Goal: Task Accomplishment & Management: Complete application form

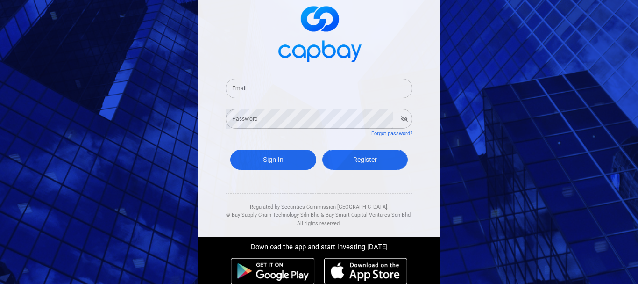
scroll to position [47, 0]
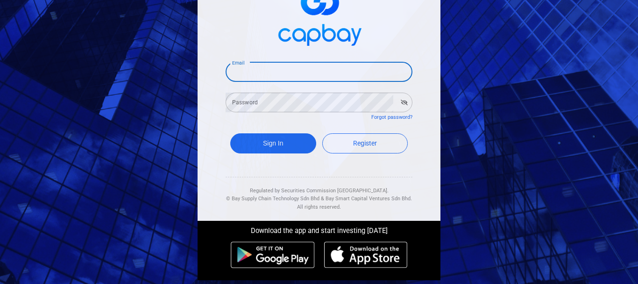
click at [304, 75] on input "Email" at bounding box center [319, 72] width 187 height 20
type input "[PERSON_NAME][EMAIL_ADDRESS][DOMAIN_NAME]"
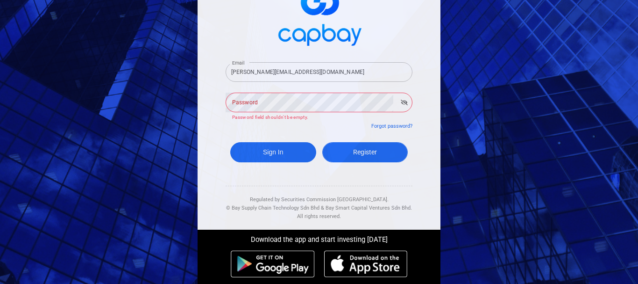
click at [366, 143] on link "Register" at bounding box center [366, 152] width 86 height 20
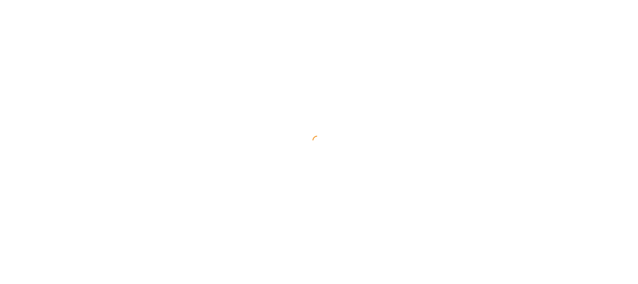
select select "MY"
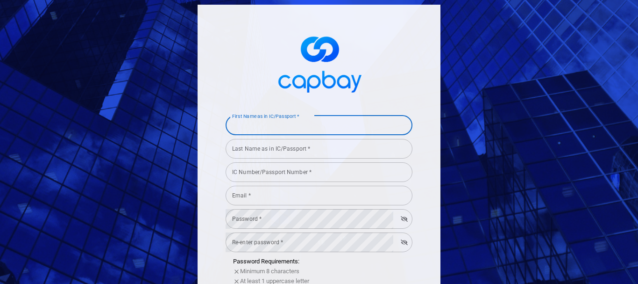
click at [359, 133] on input "First Name as in IC/Passport *" at bounding box center [319, 125] width 187 height 20
type input "[PERSON_NAME]"
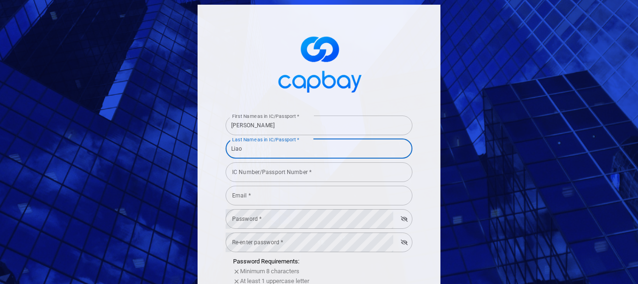
type input "Liao"
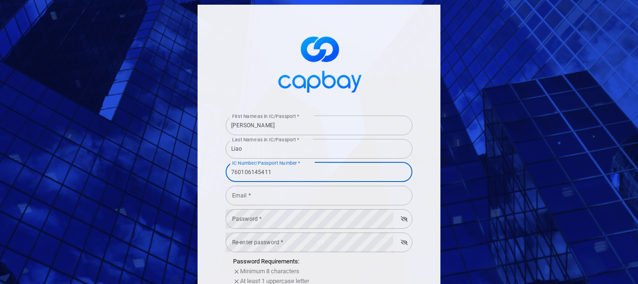
type input "760106145411"
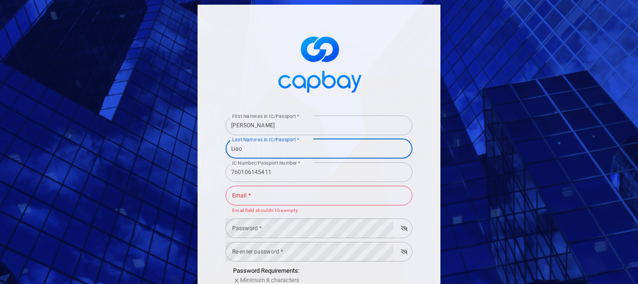
click at [343, 152] on input "Liao" at bounding box center [319, 149] width 187 height 20
type input "[PERSON_NAME] Thian"
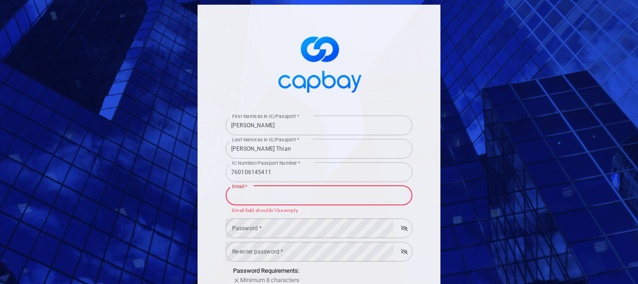
click at [313, 197] on input "Email *" at bounding box center [319, 196] width 187 height 20
type input "[PERSON_NAME][EMAIL_ADDRESS][DOMAIN_NAME]"
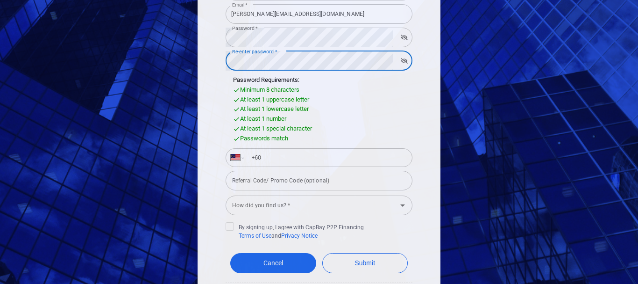
scroll to position [187, 0]
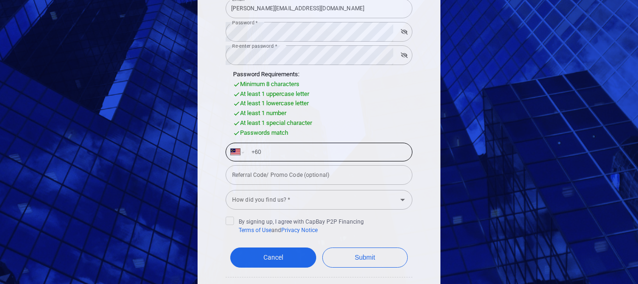
click at [312, 158] on input "+60" at bounding box center [327, 151] width 162 height 15
type input "[PHONE_NUMBER]"
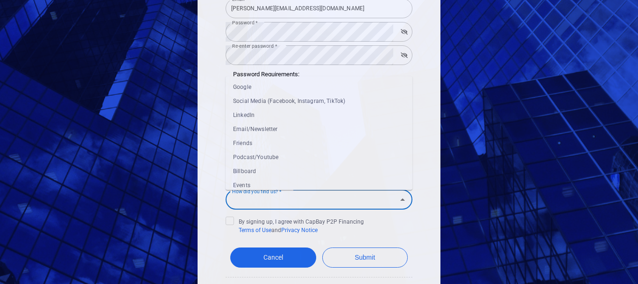
click at [347, 207] on input "How did you find us? *" at bounding box center [312, 199] width 166 height 17
click at [291, 88] on li "Google" at bounding box center [319, 87] width 187 height 14
type input "Google"
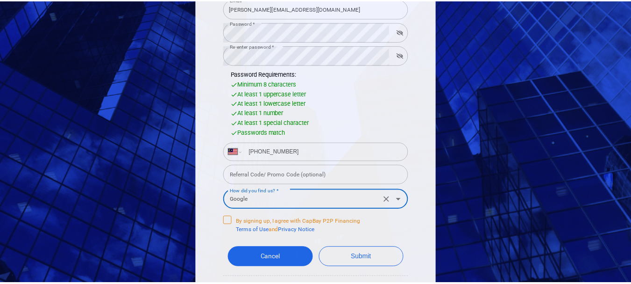
scroll to position [234, 0]
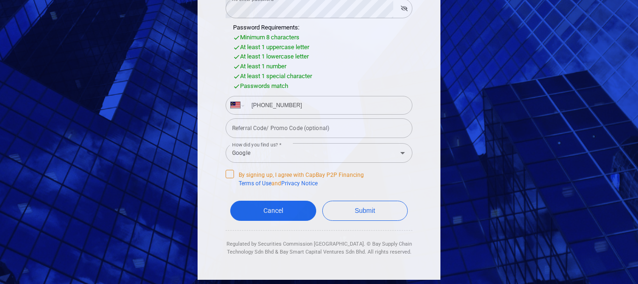
click at [228, 172] on icon at bounding box center [230, 173] width 6 height 4
click at [0, 0] on input "By signing up, I agree with CapBay P2P Financing Terms of Use and Privacy Notice" at bounding box center [0, 0] width 0 height 0
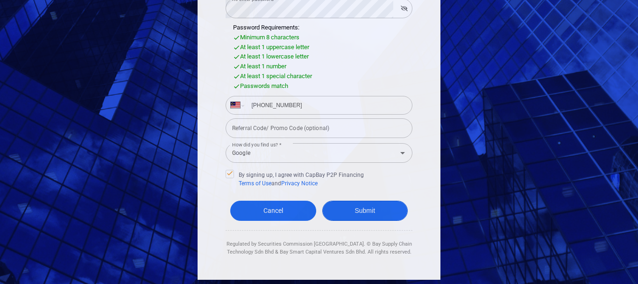
click at [373, 207] on button "Submit" at bounding box center [366, 211] width 86 height 20
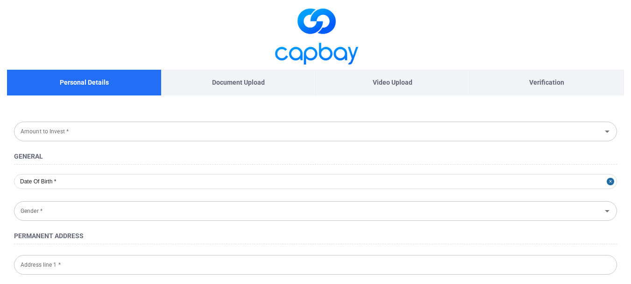
type input "[DATE]"
type input "[DEMOGRAPHIC_DATA]"
type input "760106-14-5411"
click at [171, 130] on input "Amount to Invest *" at bounding box center [308, 130] width 582 height 17
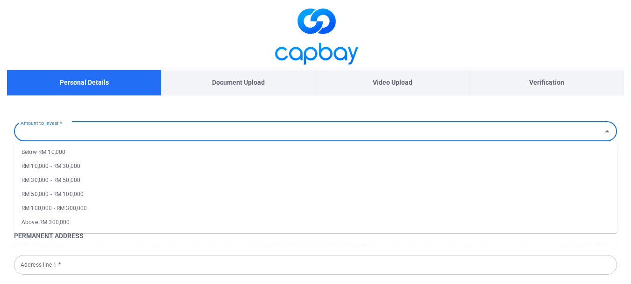
click at [79, 167] on li "RM 10,000 - RM 30,000" at bounding box center [315, 166] width 603 height 14
type input "RM 10,000 - RM 30,000"
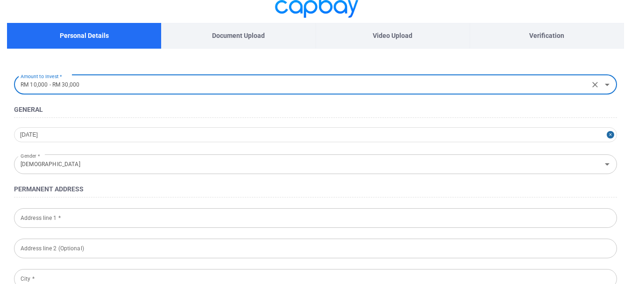
scroll to position [93, 0]
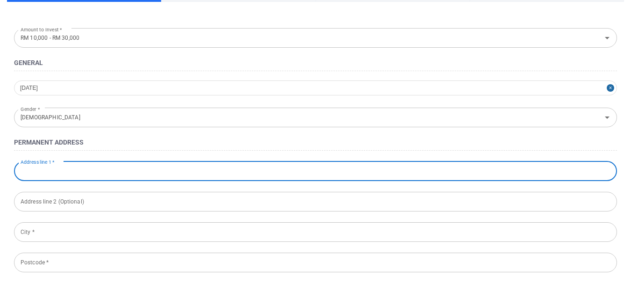
click at [104, 170] on input "Address line 1 *" at bounding box center [315, 171] width 603 height 20
type input "Unit 13-6, Block B, RIdzuan Condo,"
type input "[STREET_ADDRESS]"
type input "[GEOGRAPHIC_DATA]"
type input "46150"
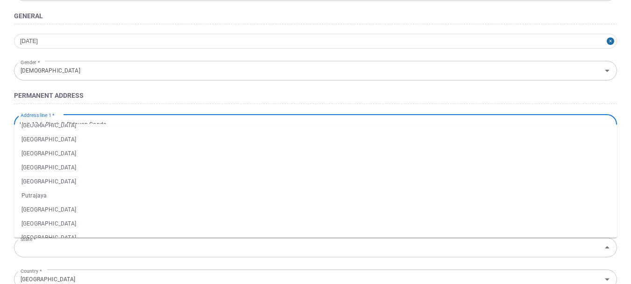
scroll to position [132, 0]
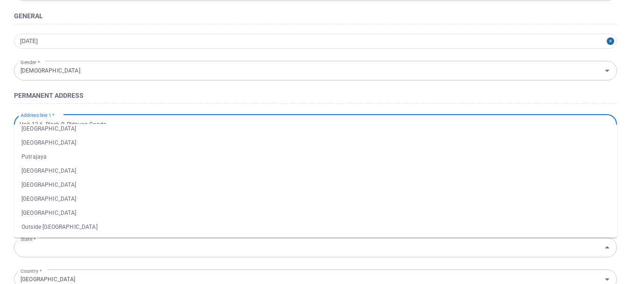
click at [85, 196] on li "[GEOGRAPHIC_DATA]" at bounding box center [315, 199] width 603 height 14
type input "[GEOGRAPHIC_DATA]"
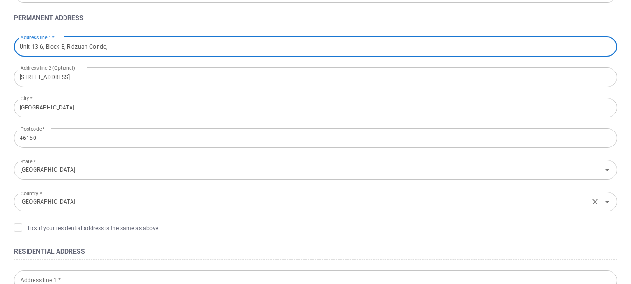
scroll to position [234, 0]
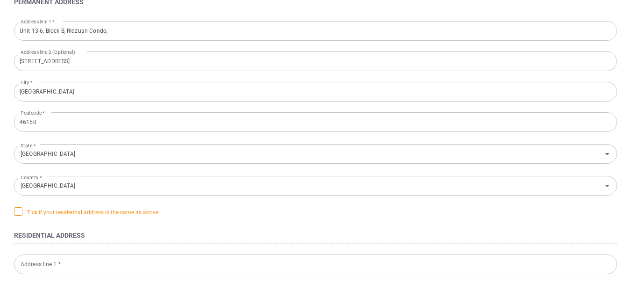
click at [18, 209] on icon at bounding box center [17, 210] width 7 height 7
click at [0, 0] on input "Tick if your residential address is the same as above" at bounding box center [0, 0] width 0 height 0
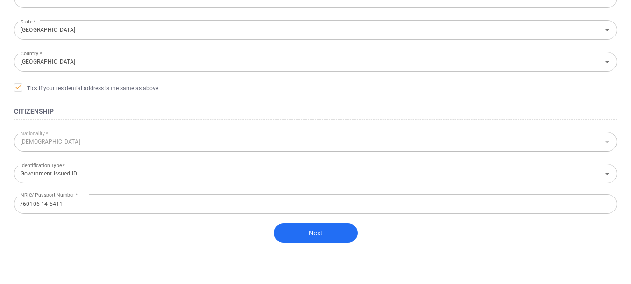
scroll to position [374, 0]
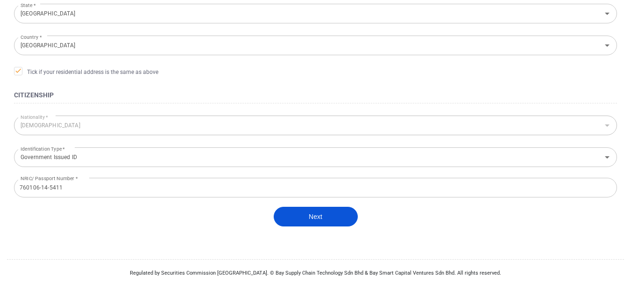
click at [313, 215] on button "Next" at bounding box center [316, 217] width 84 height 20
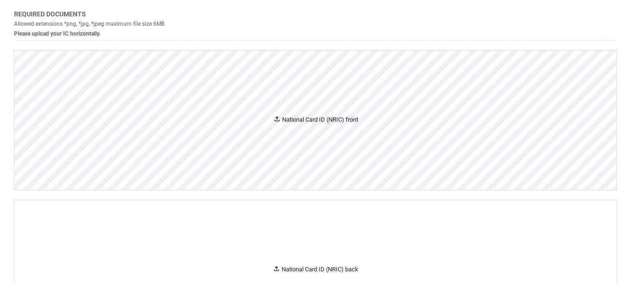
scroll to position [72, 0]
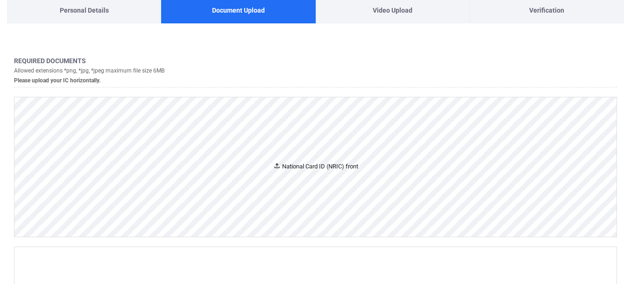
click at [296, 167] on div "National Card ID (NRIC) front" at bounding box center [315, 167] width 85 height 10
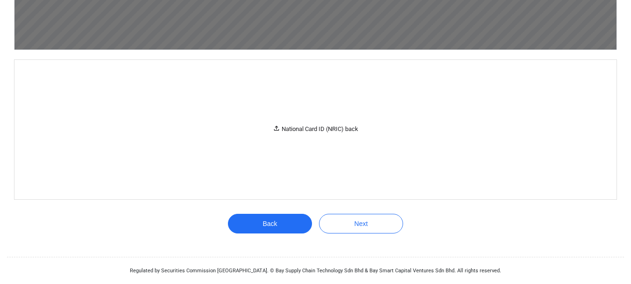
scroll to position [1100, 0]
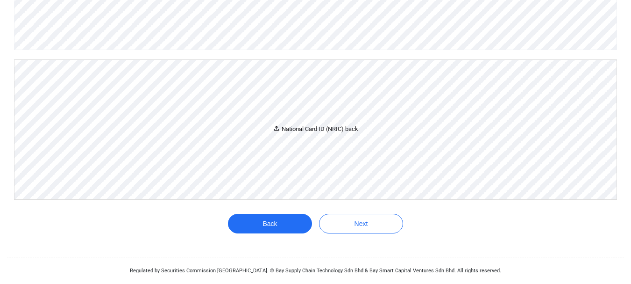
click at [316, 134] on div "National Card ID (NRIC) back" at bounding box center [316, 129] width 86 height 10
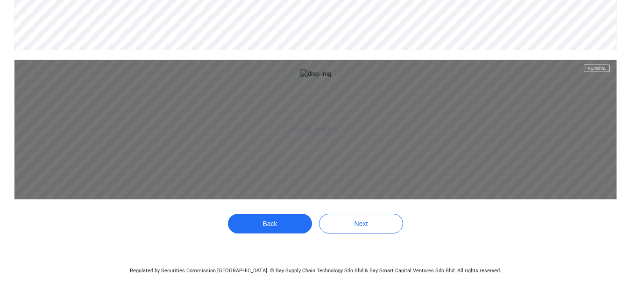
scroll to position [1560, 0]
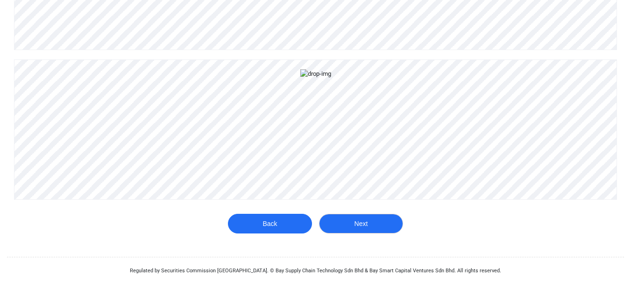
click at [378, 222] on button "Next" at bounding box center [361, 224] width 84 height 20
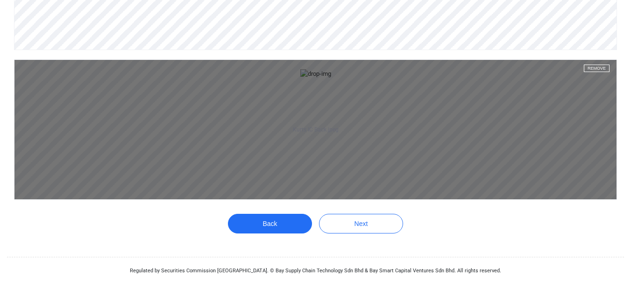
drag, startPoint x: 368, startPoint y: 154, endPoint x: 347, endPoint y: 164, distance: 23.0
click at [347, 164] on aside "Kurts IC Back.jpeg Remove" at bounding box center [315, 129] width 602 height 139
click at [592, 65] on button "Remove" at bounding box center [597, 68] width 26 height 7
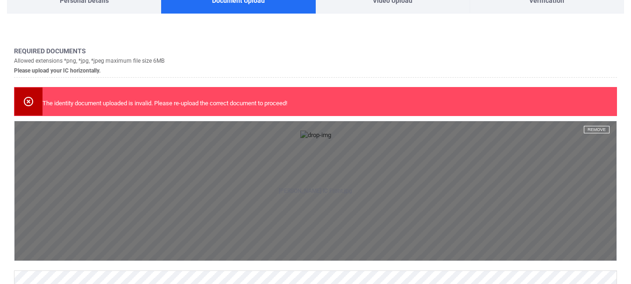
scroll to position [47, 0]
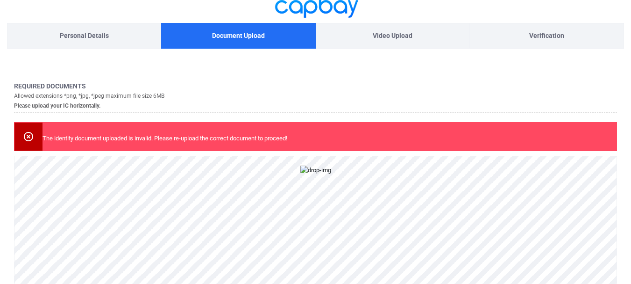
click at [593, 167] on button "Remove" at bounding box center [597, 164] width 26 height 7
click at [318, 223] on div "National Card ID (NRIC) front" at bounding box center [315, 226] width 85 height 10
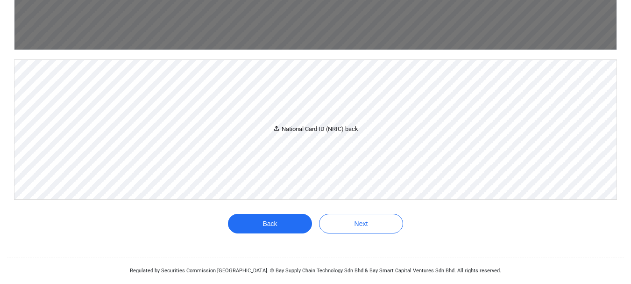
scroll to position [608, 0]
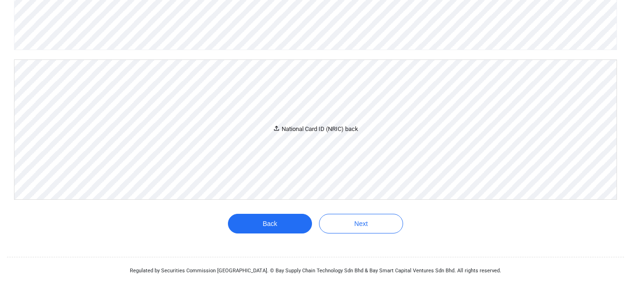
click at [327, 134] on div "National Card ID (NRIC) back" at bounding box center [316, 129] width 86 height 10
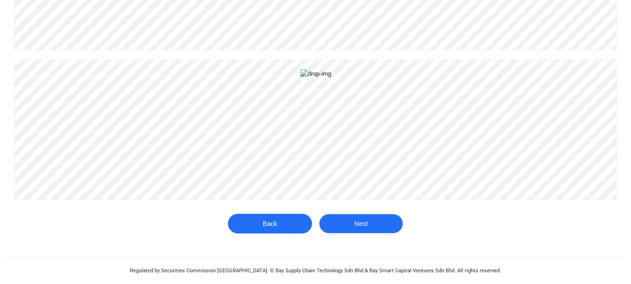
scroll to position [1024, 0]
click at [373, 225] on button "Next" at bounding box center [361, 224] width 84 height 20
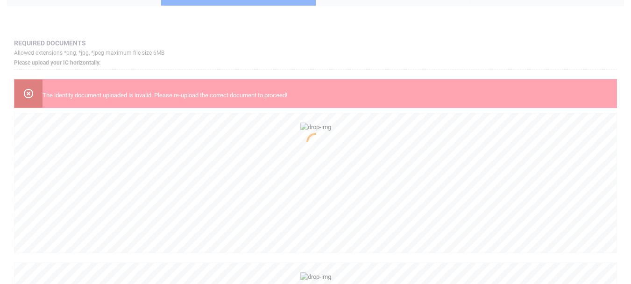
scroll to position [89, 0]
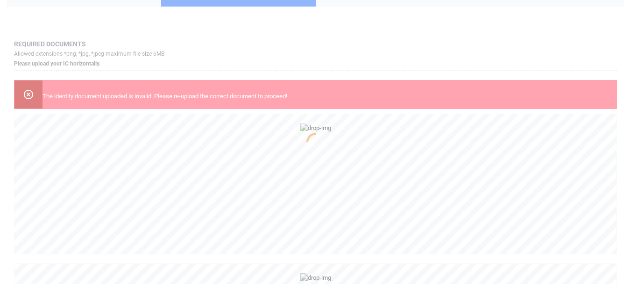
click at [29, 91] on div at bounding box center [315, 142] width 631 height 284
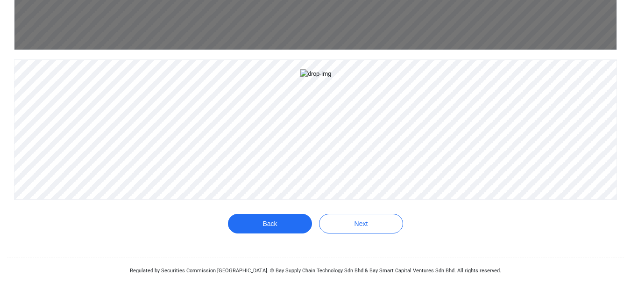
scroll to position [1024, 0]
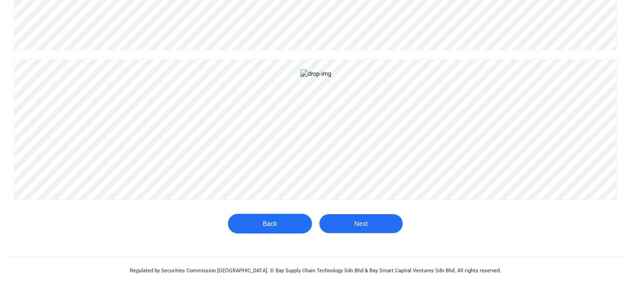
click at [350, 222] on button "Next" at bounding box center [361, 224] width 84 height 20
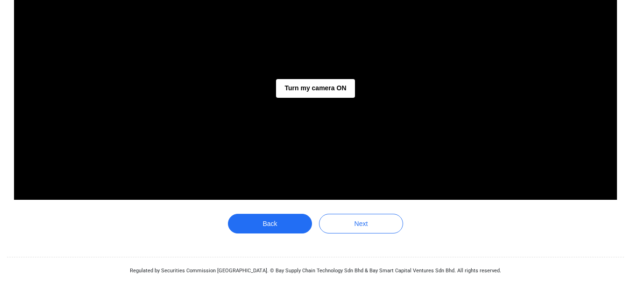
scroll to position [259, 0]
click at [316, 85] on button "Turn my camera ON" at bounding box center [315, 88] width 79 height 19
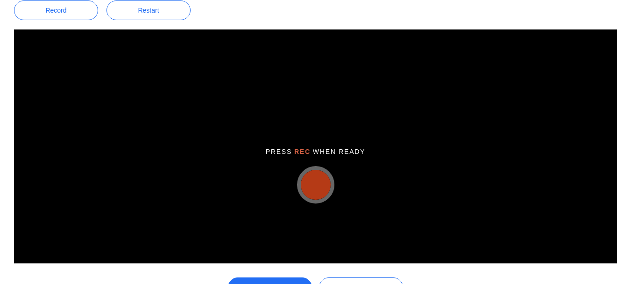
scroll to position [213, 0]
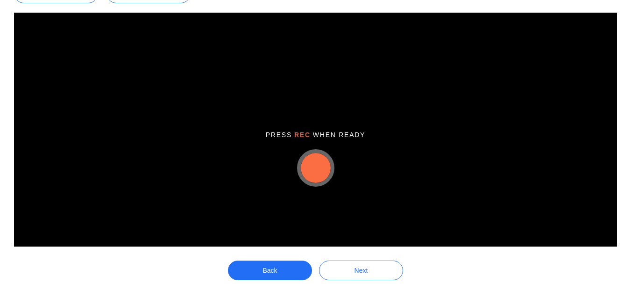
click at [314, 168] on button "button" at bounding box center [316, 168] width 30 height 30
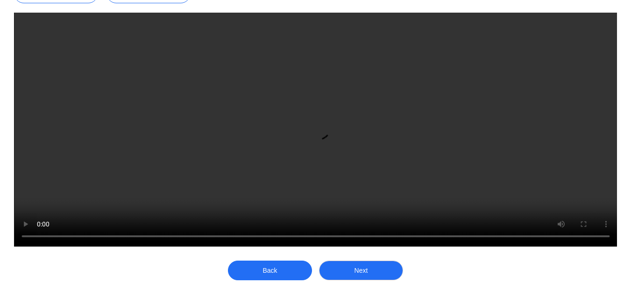
click at [347, 269] on button "Next" at bounding box center [361, 270] width 84 height 20
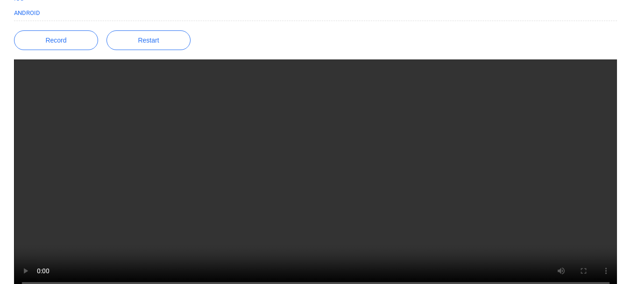
scroll to position [119, 0]
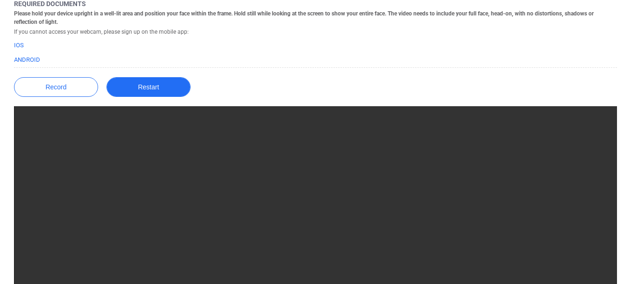
click at [140, 85] on button "Restart" at bounding box center [149, 87] width 84 height 20
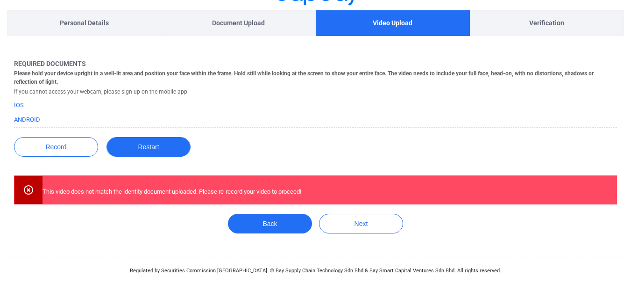
click at [156, 150] on button "Restart" at bounding box center [149, 147] width 84 height 20
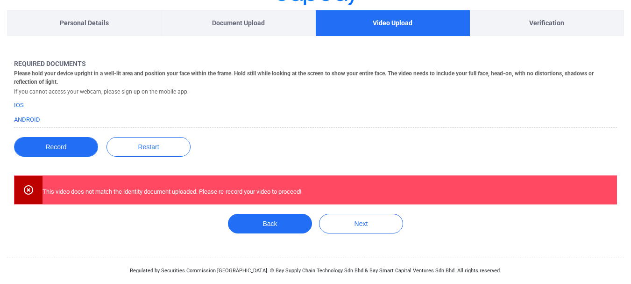
click at [66, 151] on button "Record" at bounding box center [56, 147] width 84 height 20
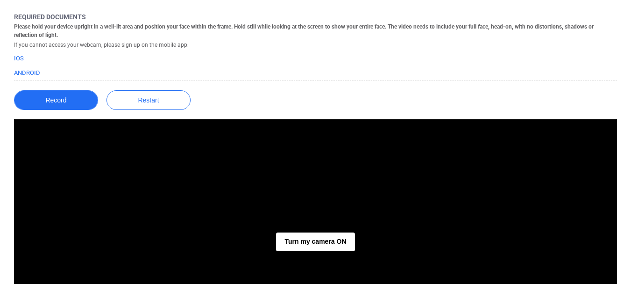
scroll to position [153, 0]
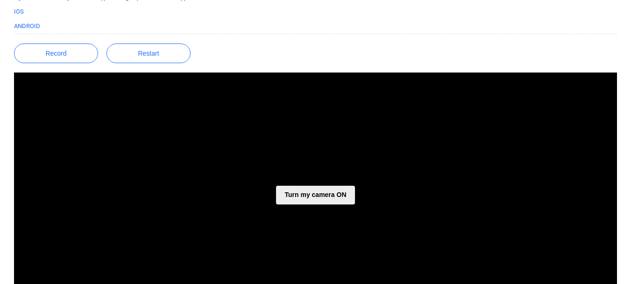
click at [316, 197] on button "Turn my camera ON" at bounding box center [315, 195] width 79 height 19
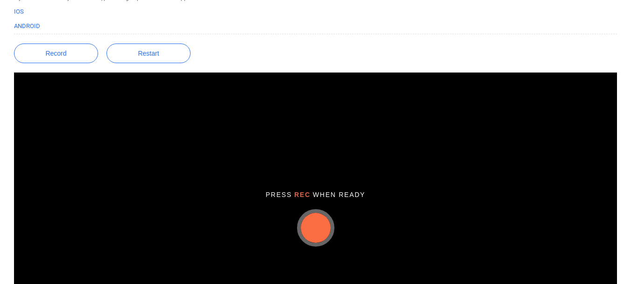
click at [316, 229] on button "button" at bounding box center [316, 228] width 30 height 30
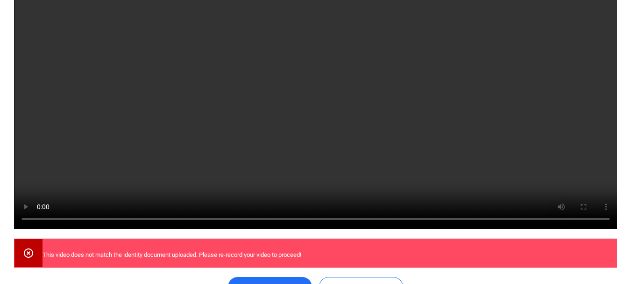
scroll to position [246, 0]
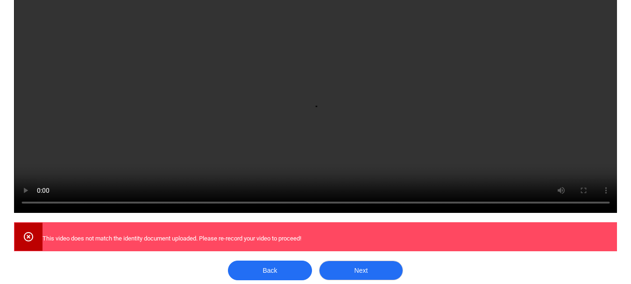
click at [366, 274] on button "Next" at bounding box center [361, 270] width 84 height 20
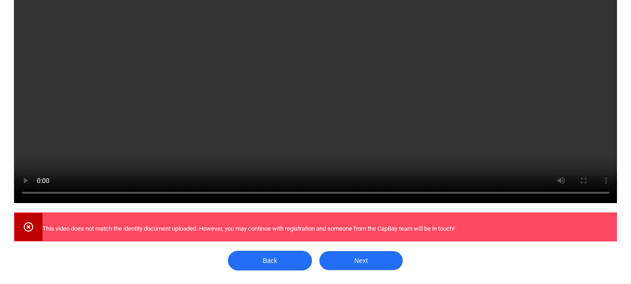
scroll to position [293, 0]
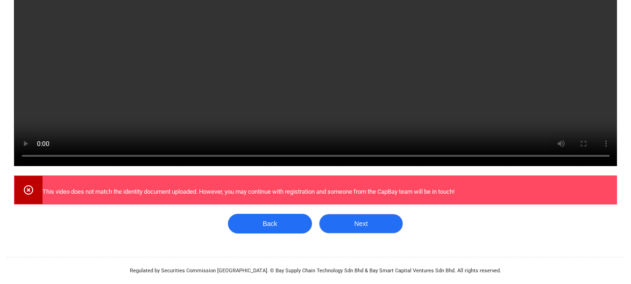
click at [369, 227] on button "Next" at bounding box center [361, 224] width 84 height 20
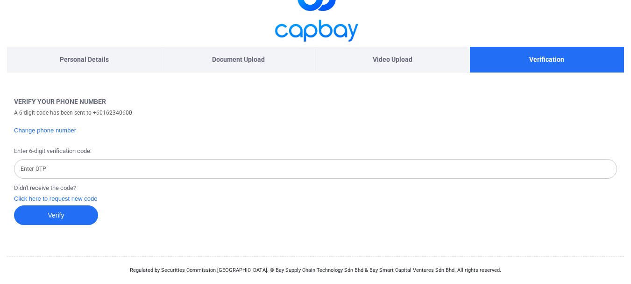
scroll to position [23, 0]
click at [271, 170] on input "Enter OTP" at bounding box center [315, 169] width 603 height 20
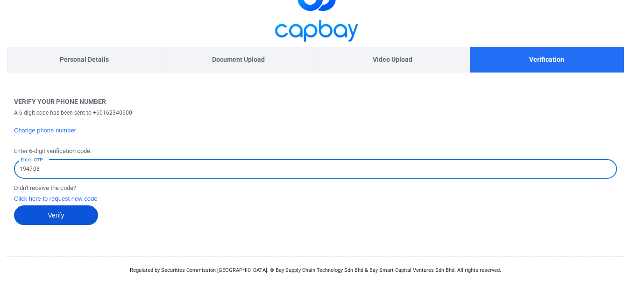
type input "194708"
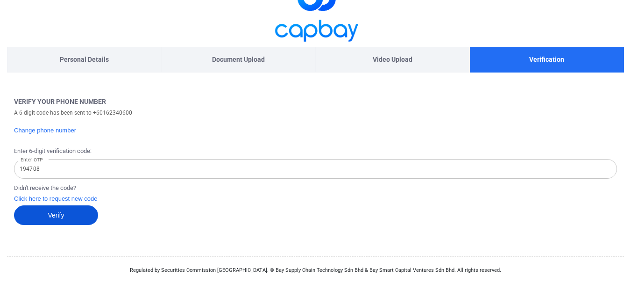
click at [76, 212] on button "Verify" at bounding box center [56, 215] width 84 height 20
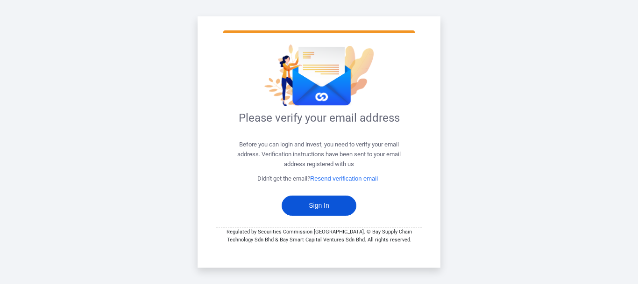
click at [335, 204] on button "Sign In" at bounding box center [319, 205] width 75 height 20
